Goal: Task Accomplishment & Management: Use online tool/utility

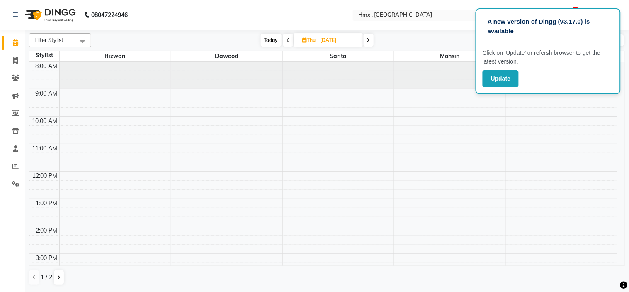
click at [272, 40] on span "Today" at bounding box center [271, 40] width 21 height 13
type input "01-09-2025"
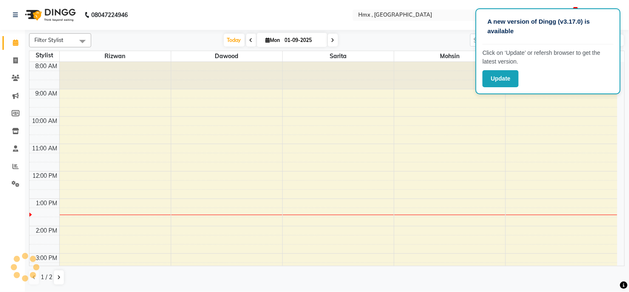
scroll to position [138, 0]
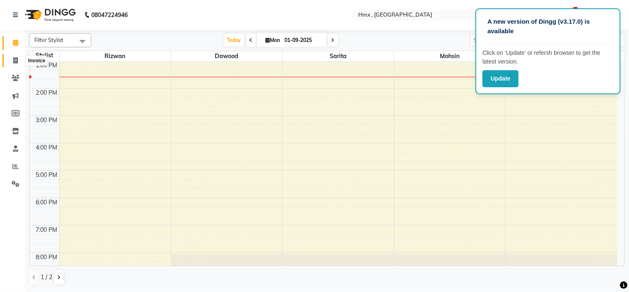
click at [16, 56] on span at bounding box center [15, 61] width 15 height 10
select select "service"
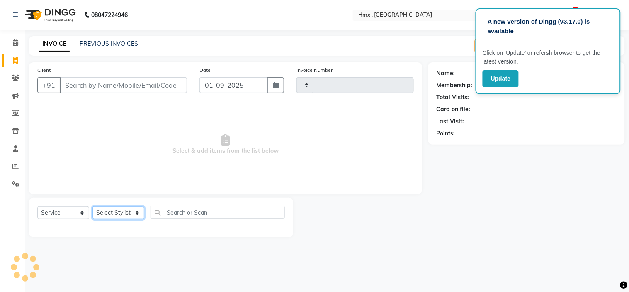
click at [114, 213] on select "Select Stylist" at bounding box center [118, 212] width 52 height 13
type input "1938"
select select "5711"
select select "39110"
click at [92, 207] on select "Select Stylist [PERSON_NAME] [PERSON_NAME] Front Desk Kaikasha [PERSON_NAME] [P…" at bounding box center [118, 212] width 52 height 13
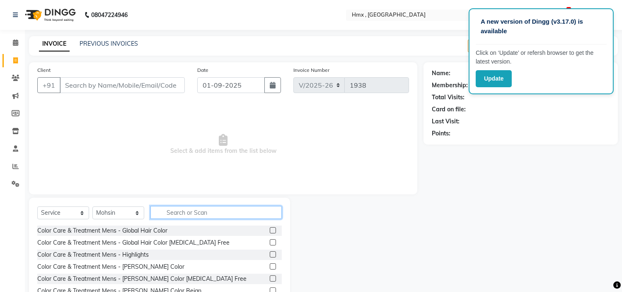
click at [177, 216] on input "text" at bounding box center [216, 212] width 131 height 13
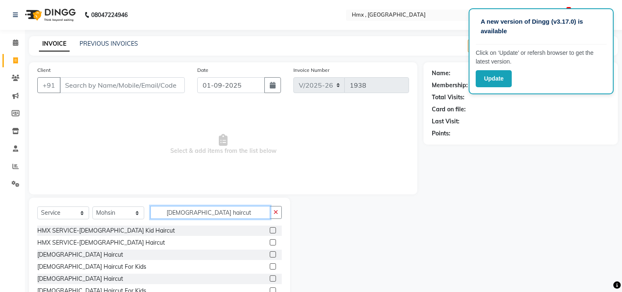
type input "[DEMOGRAPHIC_DATA] haircut"
click at [272, 252] on div at bounding box center [276, 254] width 12 height 10
click at [272, 252] on label at bounding box center [273, 254] width 6 height 6
click at [272, 252] on input "checkbox" at bounding box center [272, 254] width 5 height 5
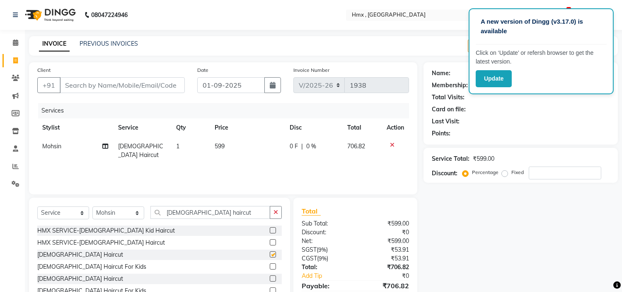
checkbox input "false"
drag, startPoint x: 212, startPoint y: 139, endPoint x: 218, endPoint y: 143, distance: 6.8
click at [212, 139] on td "599" at bounding box center [247, 150] width 75 height 27
select select "39110"
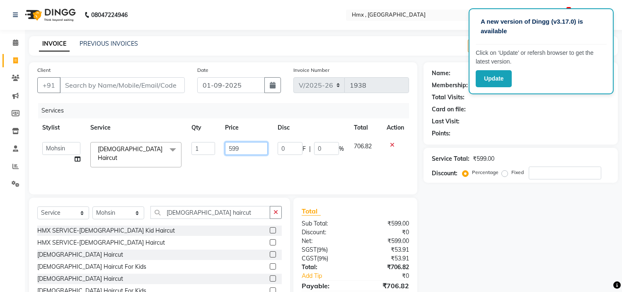
click at [233, 150] on input "599" at bounding box center [246, 148] width 43 height 13
type input "799"
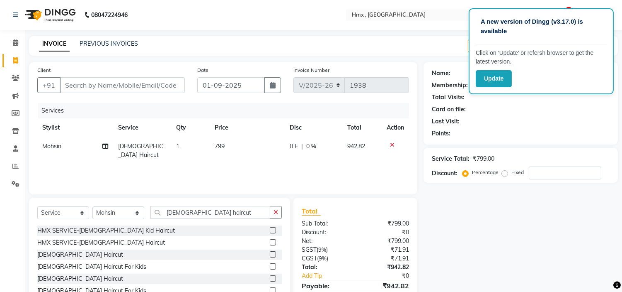
click at [108, 95] on div "Client +91" at bounding box center [111, 83] width 160 height 34
click at [106, 86] on input "Client" at bounding box center [122, 85] width 125 height 16
type input "9"
type input "0"
type input "9987094600"
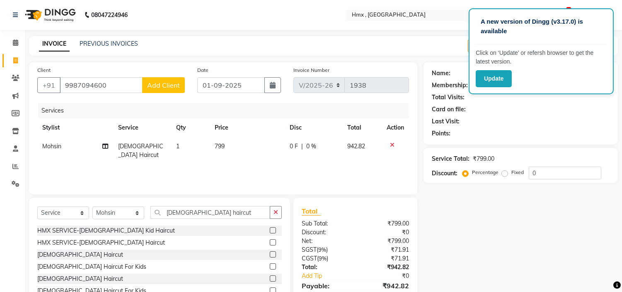
click at [150, 80] on button "Add Client" at bounding box center [163, 85] width 43 height 16
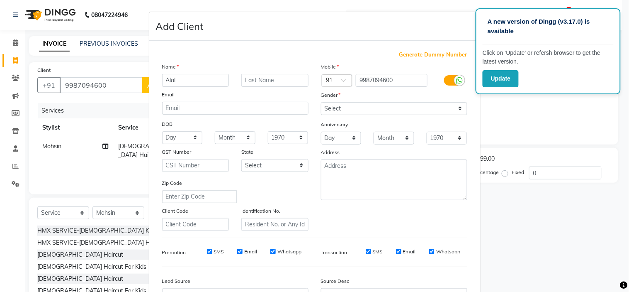
type input "Alal"
click at [327, 108] on select "Select [DEMOGRAPHIC_DATA] [DEMOGRAPHIC_DATA] Other Prefer Not To Say" at bounding box center [394, 108] width 146 height 13
select select "[DEMOGRAPHIC_DATA]"
click at [321, 102] on select "Select [DEMOGRAPHIC_DATA] [DEMOGRAPHIC_DATA] Other Prefer Not To Say" at bounding box center [394, 108] width 146 height 13
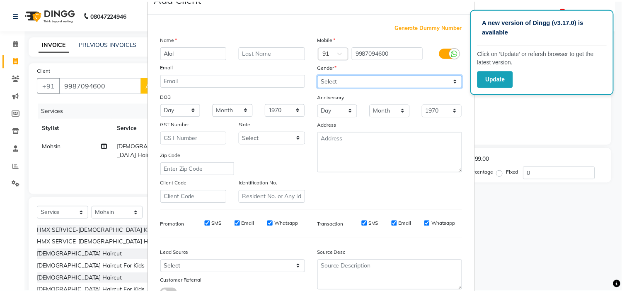
scroll to position [92, 0]
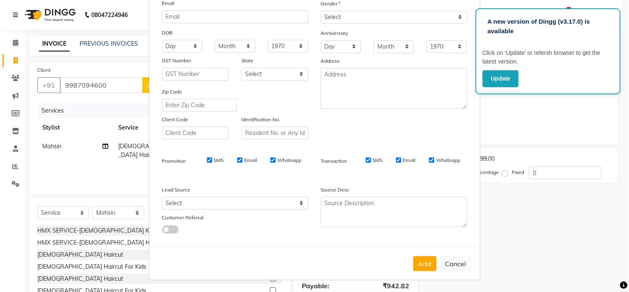
click at [423, 262] on button "Add" at bounding box center [424, 263] width 23 height 15
select select
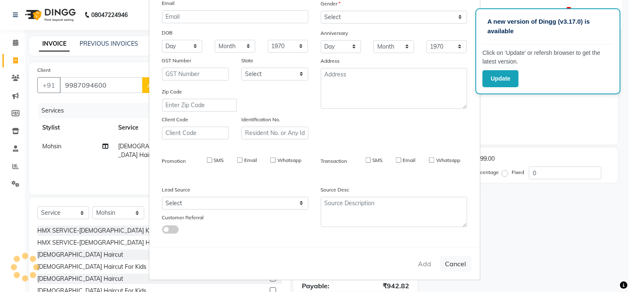
select select
checkbox input "false"
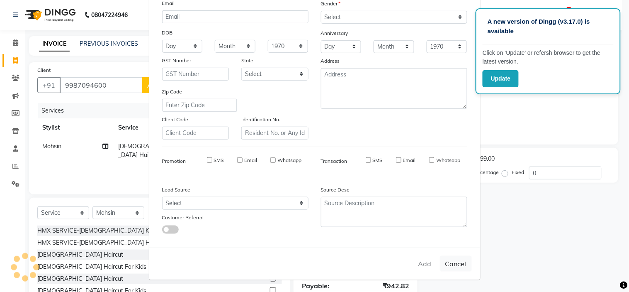
checkbox input "false"
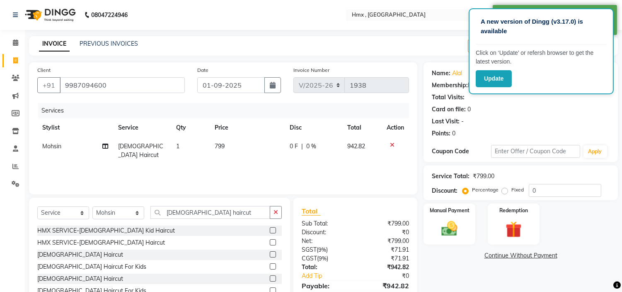
scroll to position [40, 0]
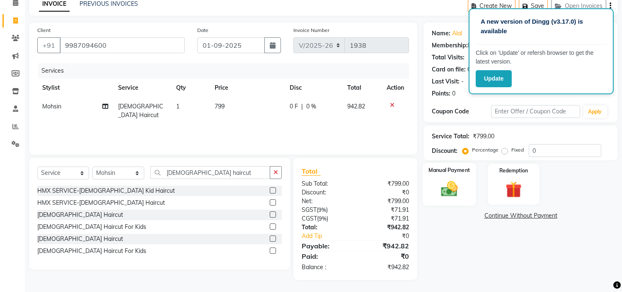
click at [466, 192] on div "Manual Payment" at bounding box center [450, 184] width 54 height 42
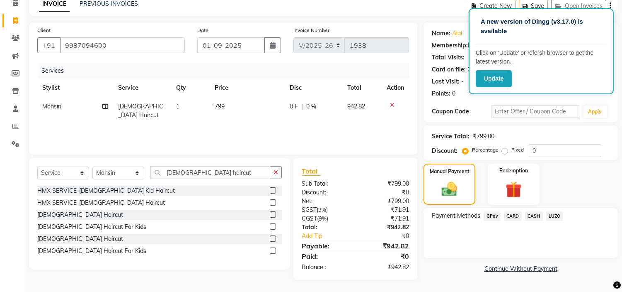
click at [493, 213] on span "GPay" at bounding box center [492, 216] width 17 height 10
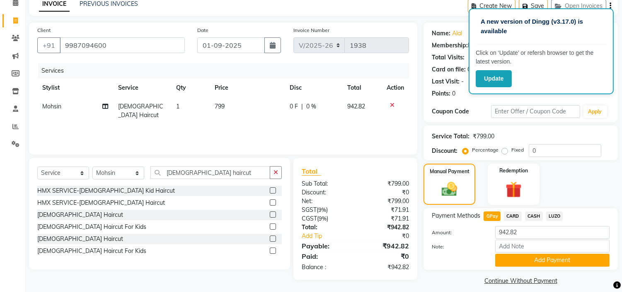
scroll to position [47, 0]
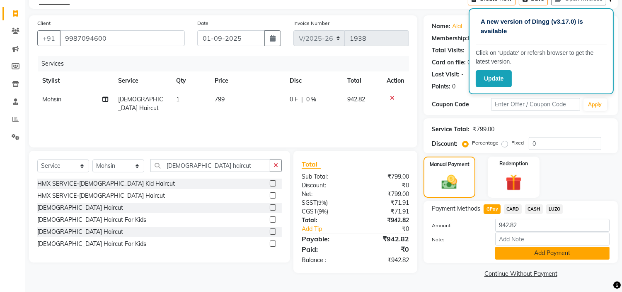
click at [525, 254] on button "Add Payment" at bounding box center [553, 252] width 114 height 13
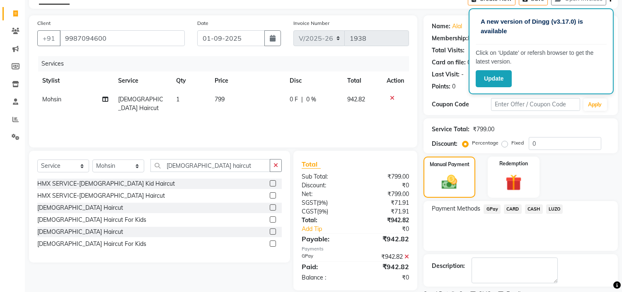
scroll to position [81, 0]
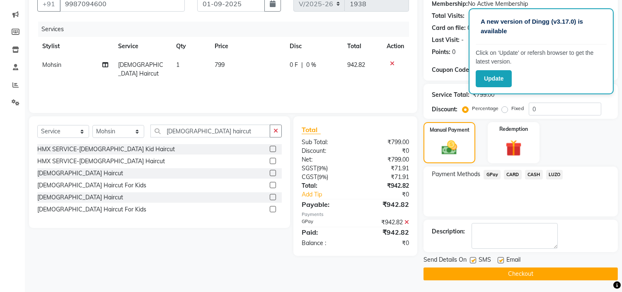
click at [499, 268] on button "Checkout" at bounding box center [521, 273] width 194 height 13
click at [494, 270] on button "Checkout" at bounding box center [521, 273] width 194 height 13
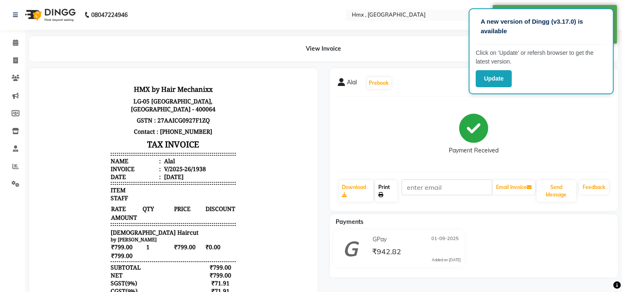
click at [383, 179] on div "Print" at bounding box center [386, 190] width 24 height 23
click at [387, 188] on link "Print" at bounding box center [386, 191] width 22 height 22
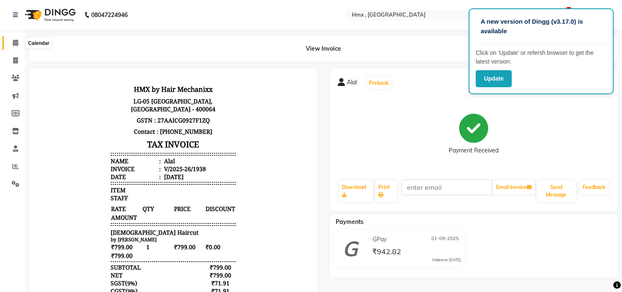
click at [17, 45] on icon at bounding box center [15, 42] width 5 height 6
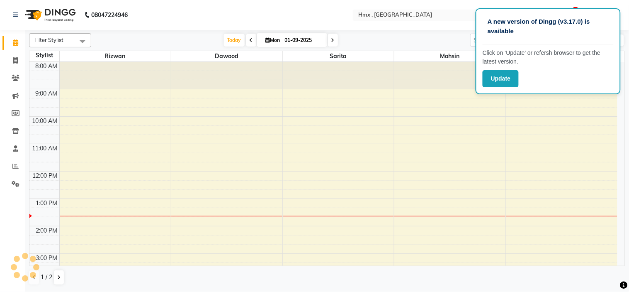
scroll to position [138, 0]
